Goal: Information Seeking & Learning: Find contact information

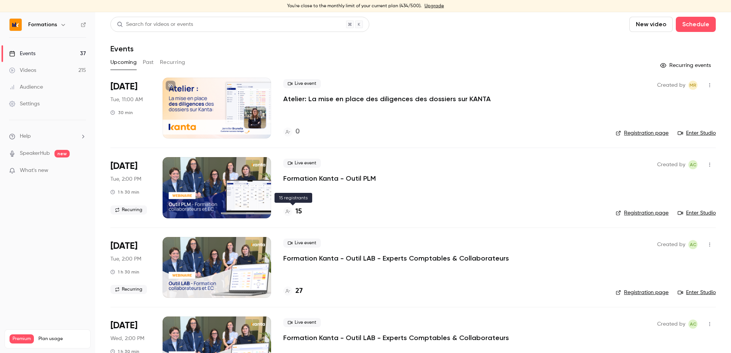
click at [297, 213] on h4 "15" at bounding box center [298, 212] width 6 height 10
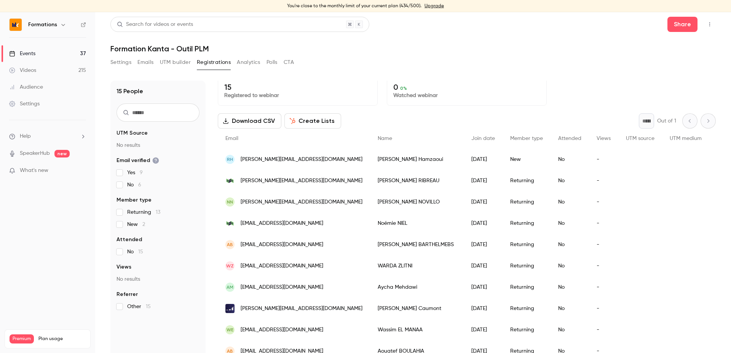
scroll to position [6, 0]
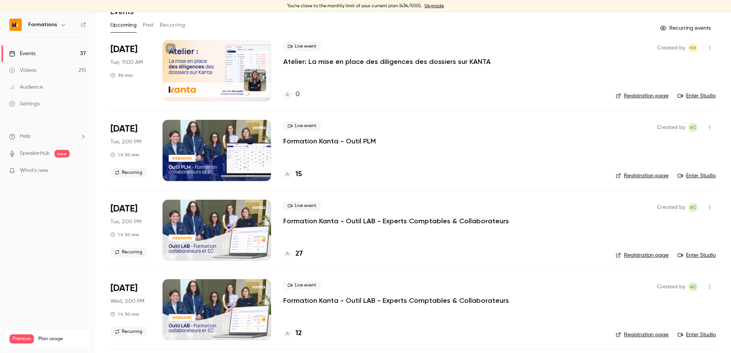
scroll to position [44, 0]
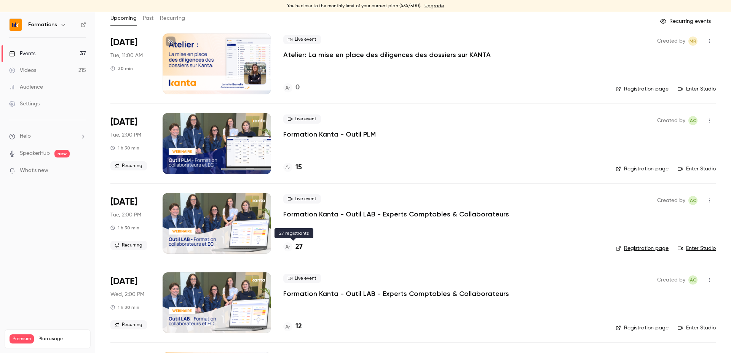
click at [300, 246] on h4 "27" at bounding box center [298, 247] width 7 height 10
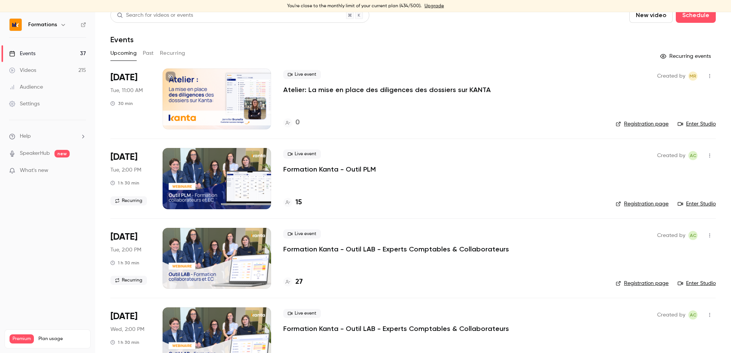
click at [299, 204] on h4 "15" at bounding box center [298, 203] width 6 height 10
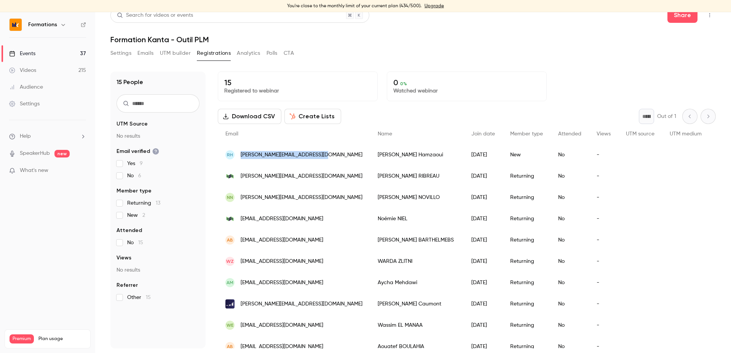
drag, startPoint x: 325, startPoint y: 154, endPoint x: 238, endPoint y: 156, distance: 86.9
click at [238, 156] on div "RH r.hamzaoui@alphasudconseils.fr" at bounding box center [294, 154] width 152 height 21
copy span "r.hamzaoui@alphasudconseils.fr"
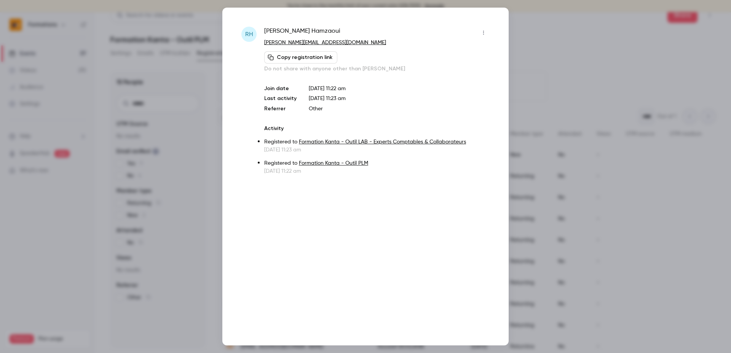
click at [142, 90] on div at bounding box center [365, 176] width 731 height 353
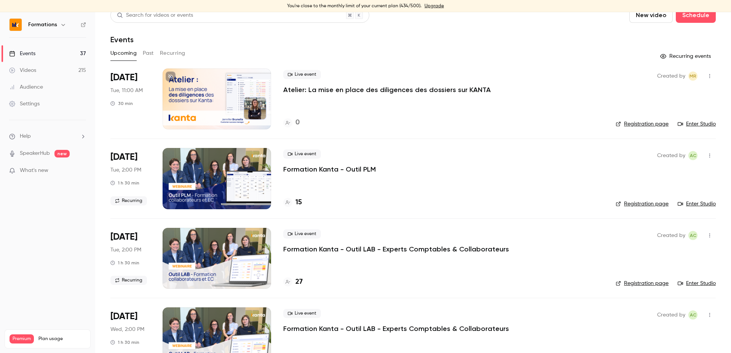
click at [651, 281] on link "Registration page" at bounding box center [642, 284] width 53 height 8
click at [537, 50] on div "Upcoming Past Recurring" at bounding box center [412, 53] width 605 height 12
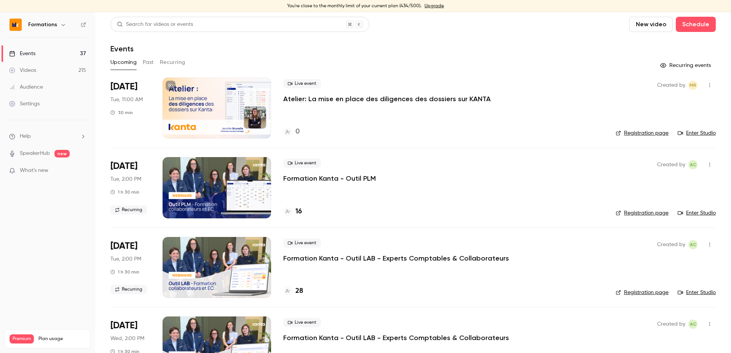
click at [175, 63] on button "Recurring" at bounding box center [173, 62] width 26 height 12
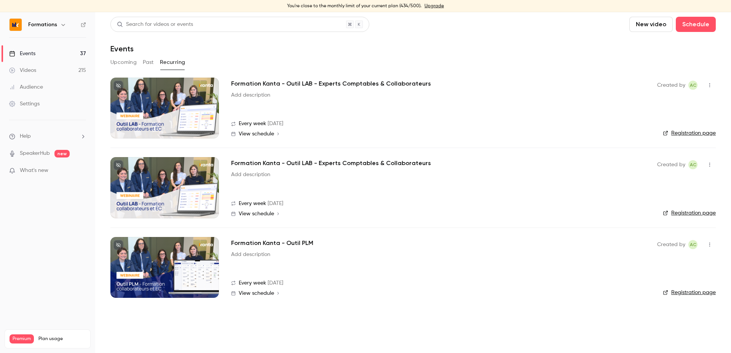
click at [697, 294] on link "Registration page" at bounding box center [689, 293] width 53 height 8
click at [685, 131] on link "Registration page" at bounding box center [689, 133] width 53 height 8
click at [693, 212] on link "Registration page" at bounding box center [689, 213] width 53 height 8
